Goal: Navigation & Orientation: Find specific page/section

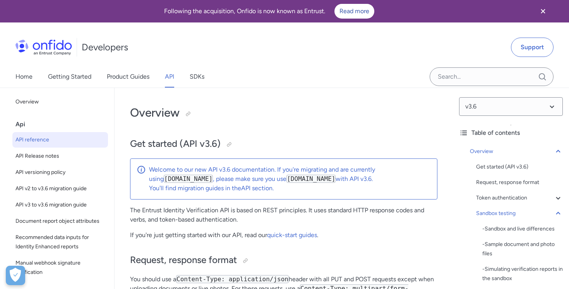
select select "http"
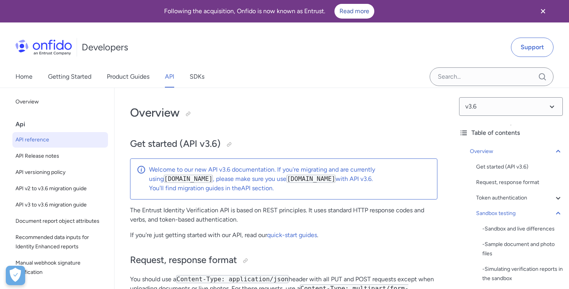
select select "http"
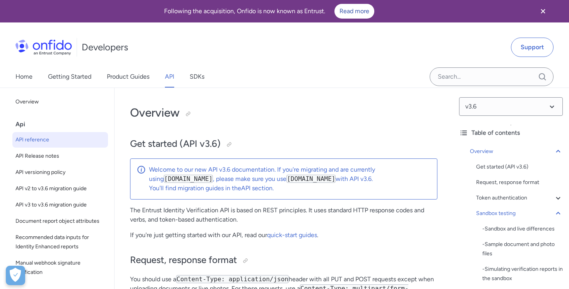
select select "http"
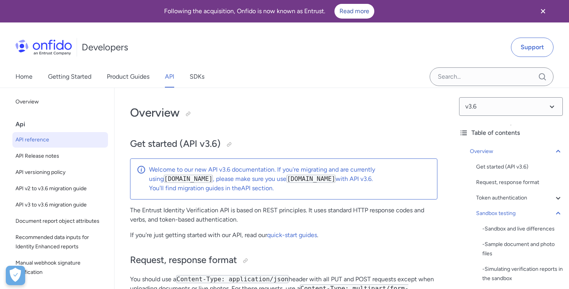
select select "http"
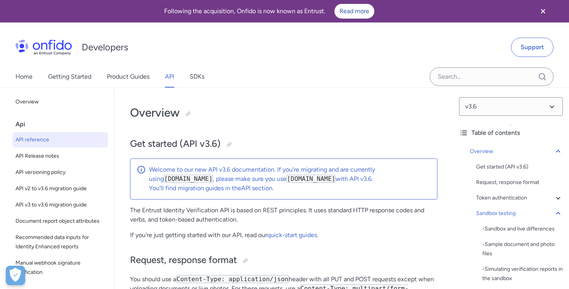
select select "http"
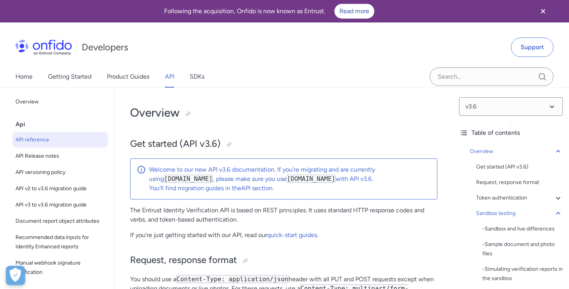
select select "http"
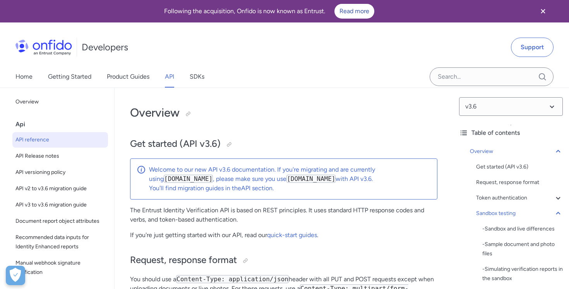
select select "http"
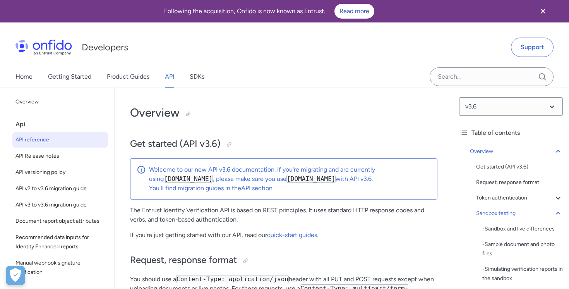
select select "http"
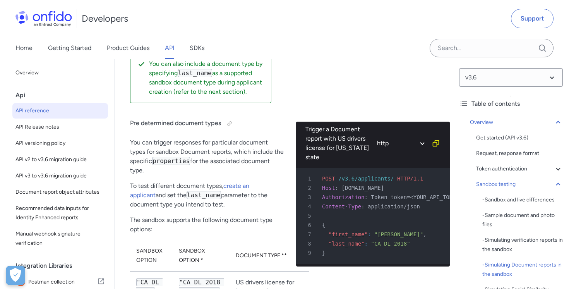
scroll to position [2598, 0]
